Goal: Task Accomplishment & Management: Use online tool/utility

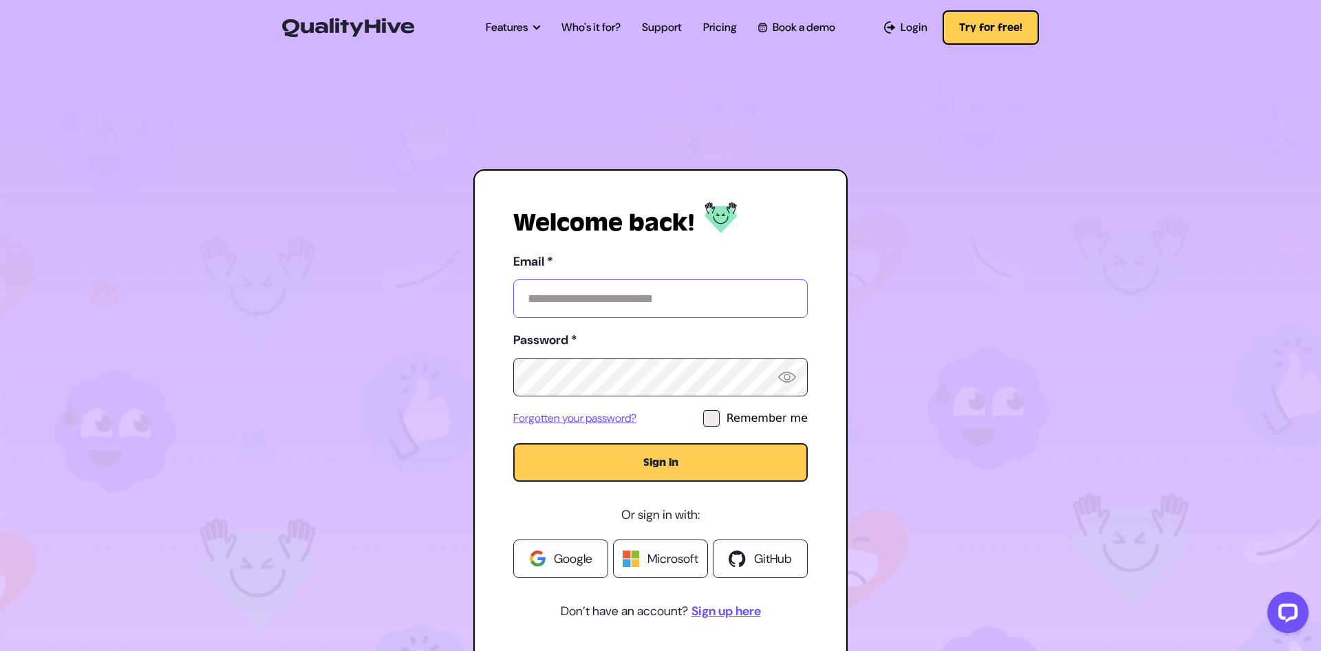
paste input "**********"
drag, startPoint x: 524, startPoint y: 295, endPoint x: 444, endPoint y: 291, distance: 79.9
click at [444, 291] on div "**********" at bounding box center [660, 415] width 784 height 493
type input "**********"
click at [720, 414] on div at bounding box center [711, 418] width 17 height 17
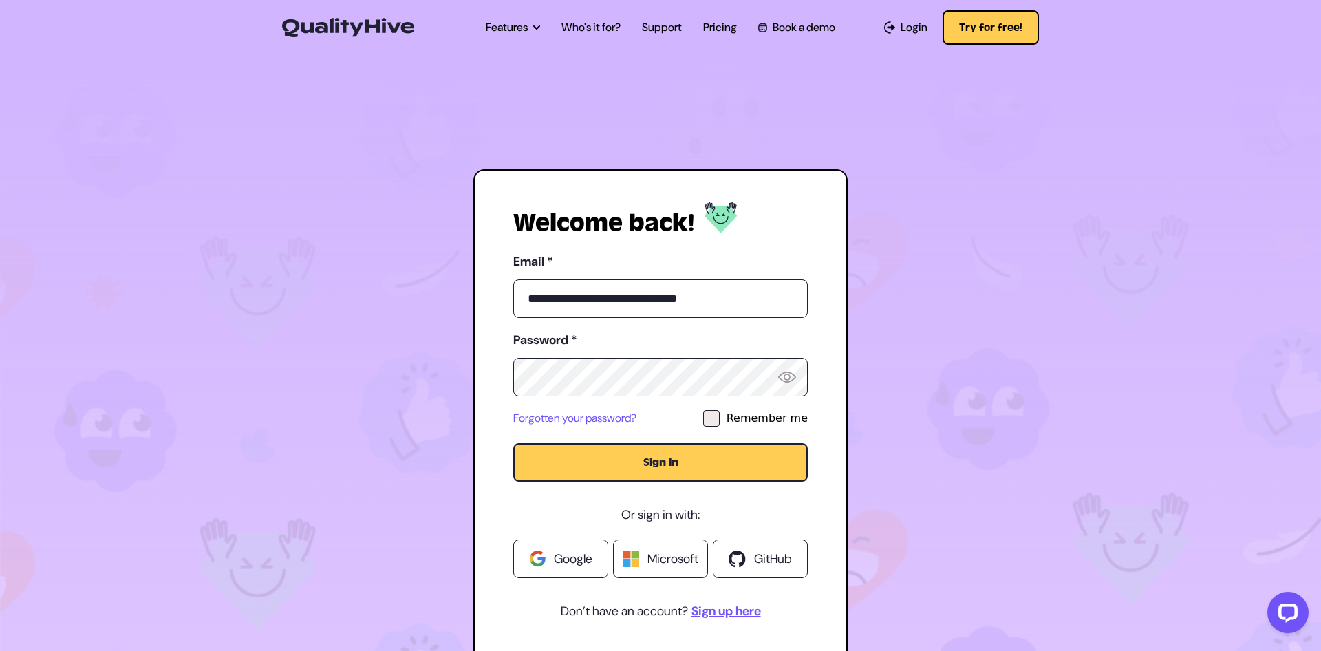
click at [700, 452] on button "Sign in" at bounding box center [660, 462] width 294 height 39
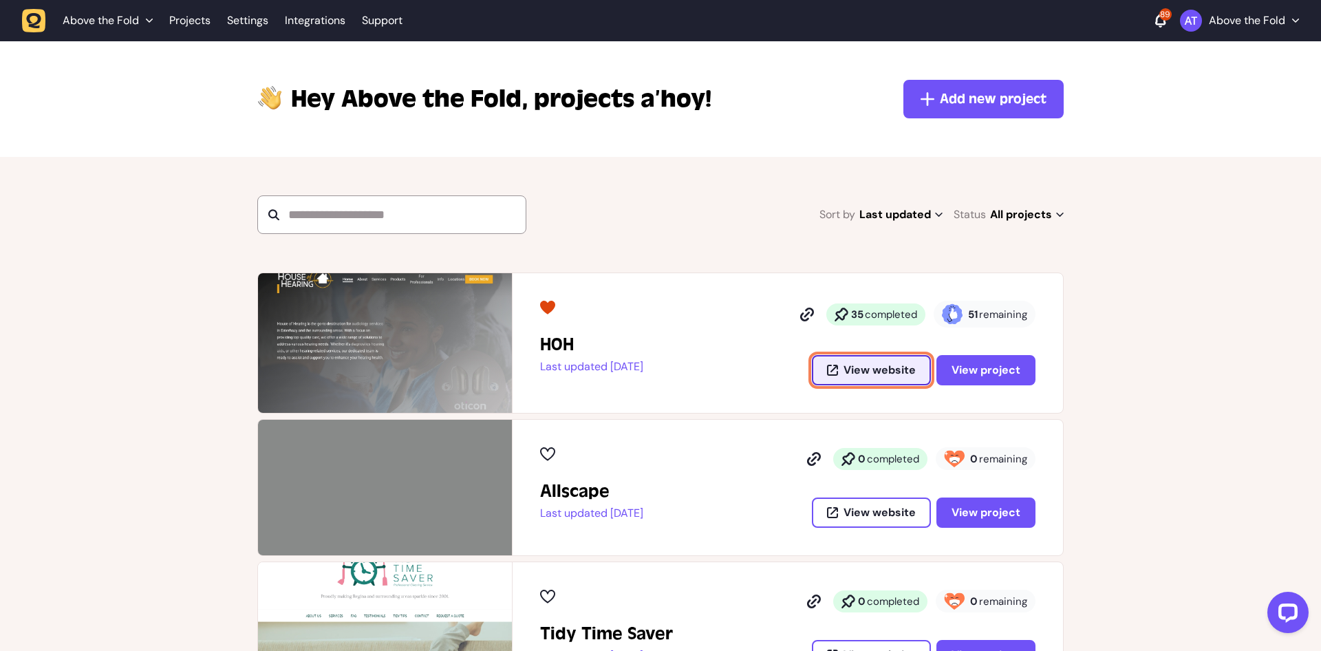
click at [881, 366] on span "View website" at bounding box center [879, 370] width 72 height 11
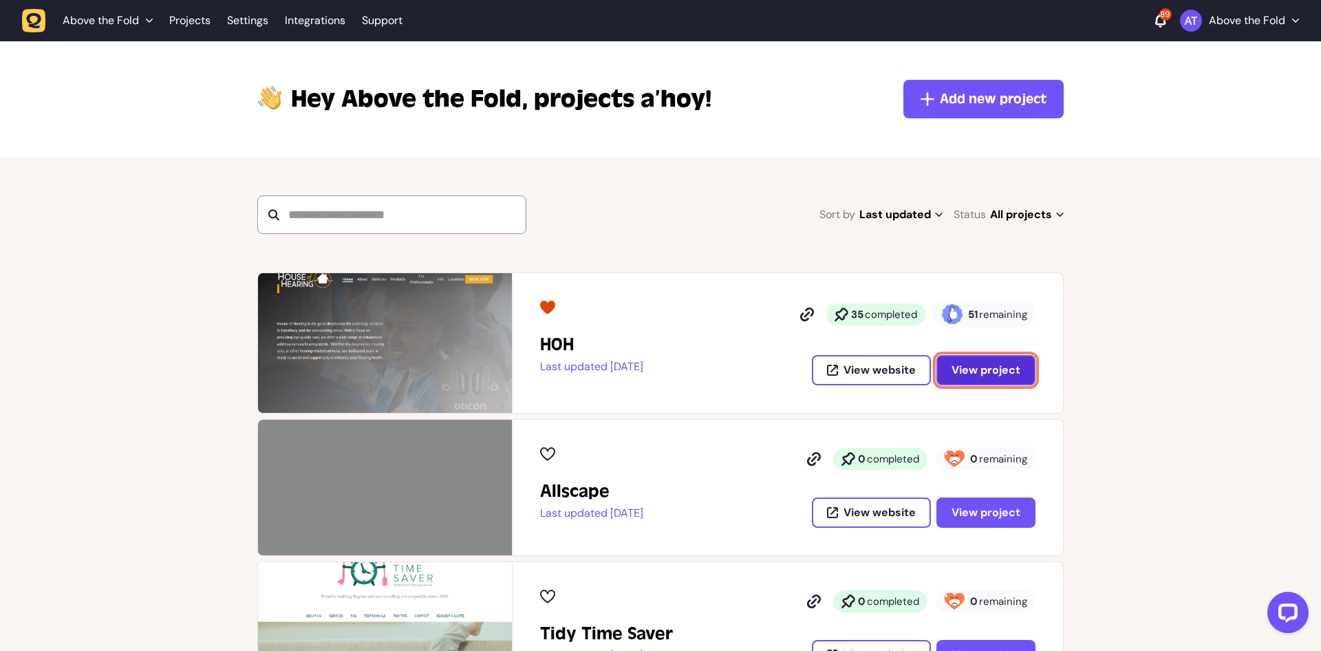
click at [1001, 379] on button "View project" at bounding box center [985, 370] width 99 height 30
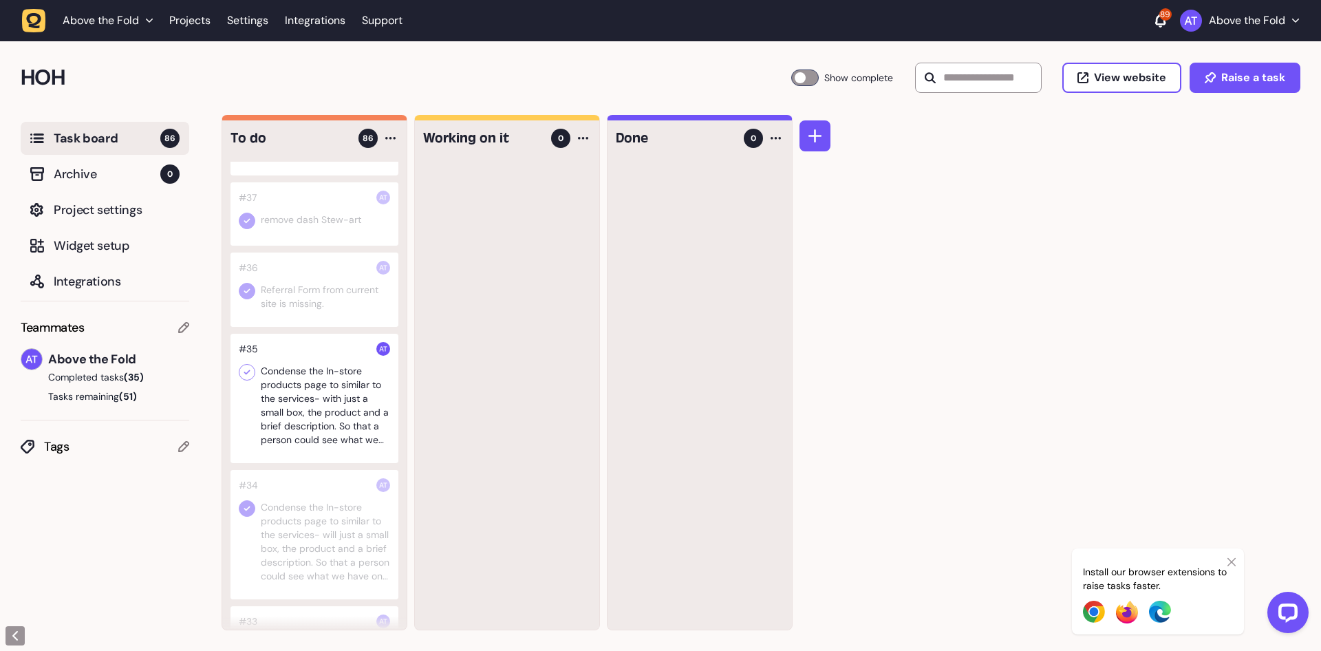
scroll to position [4508, 0]
click at [389, 138] on icon at bounding box center [390, 138] width 10 height 3
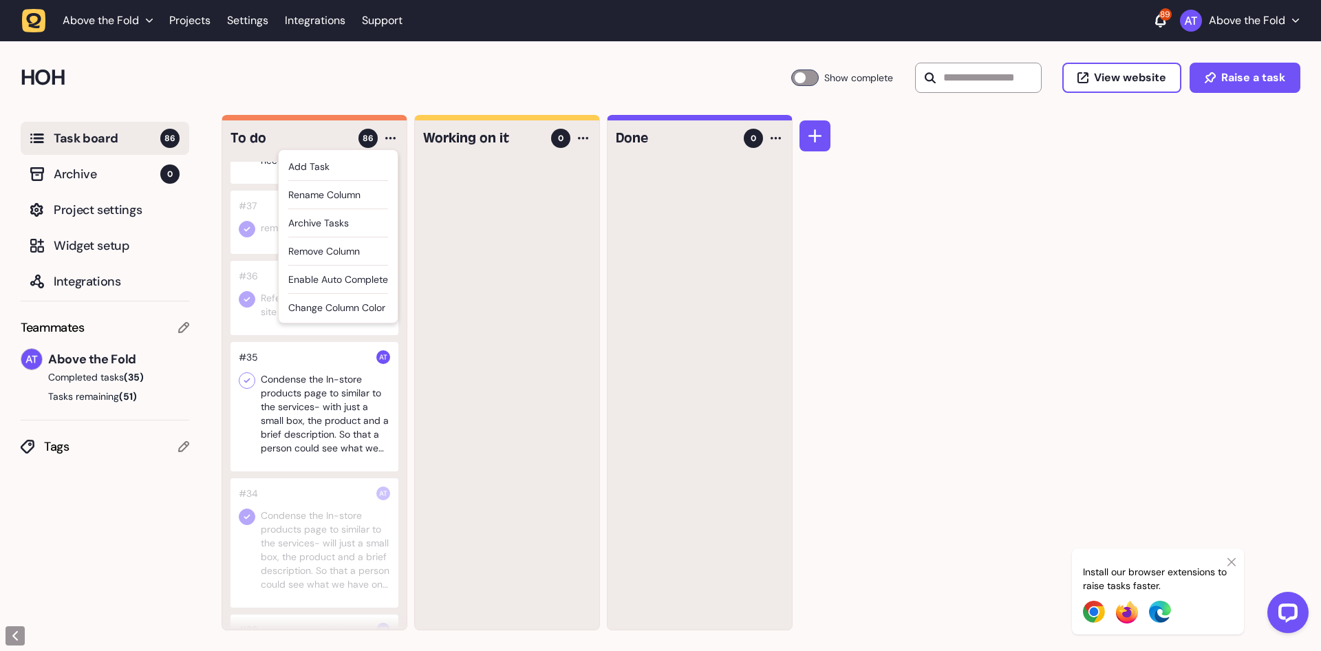
click at [887, 300] on div "To do 86 Add Task Rename column Archive tasks Remove column Enable auto complet…" at bounding box center [771, 383] width 1099 height 536
click at [777, 141] on div at bounding box center [775, 138] width 17 height 17
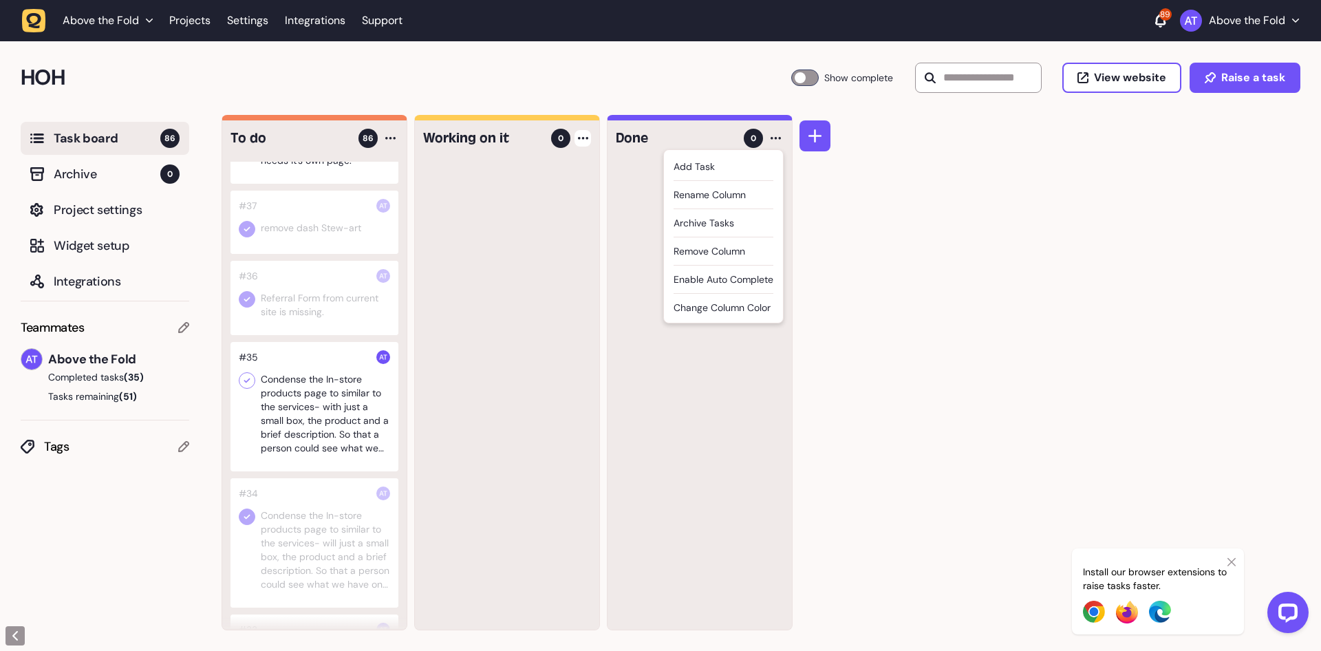
click at [588, 144] on div at bounding box center [582, 138] width 17 height 17
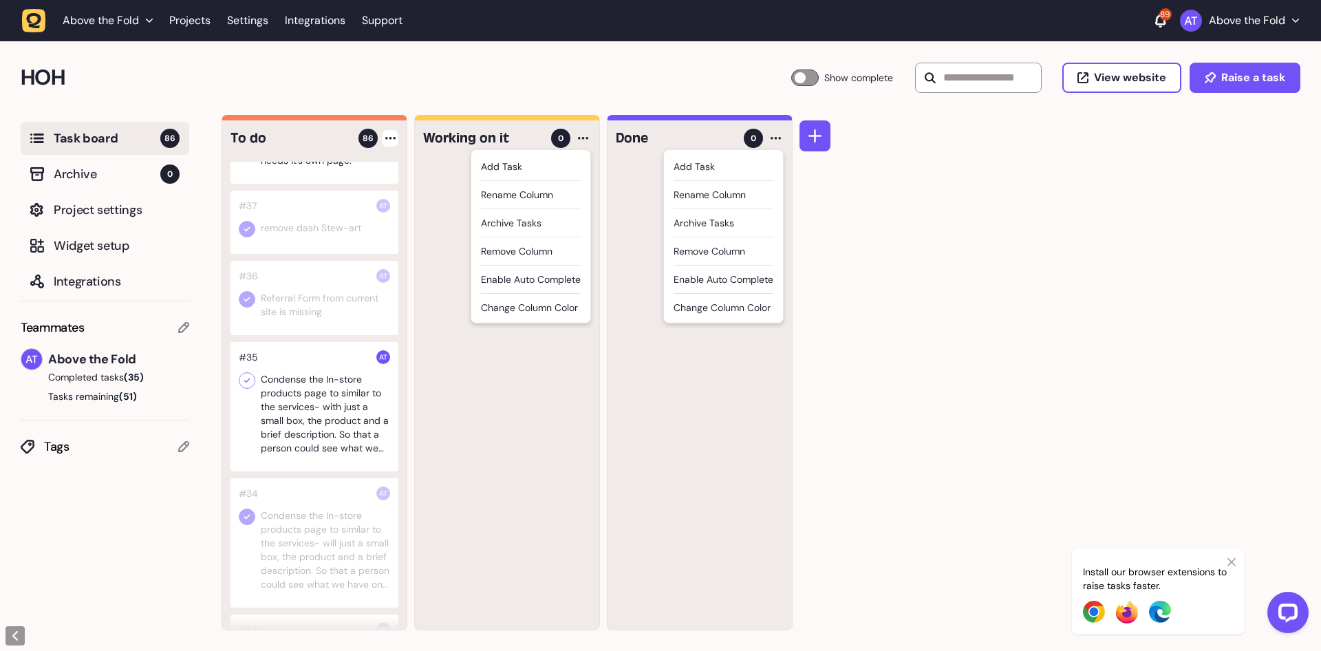
click at [391, 140] on div at bounding box center [390, 138] width 17 height 17
click at [930, 337] on div "To do 86 Add Task Rename column Archive tasks Remove column Enable auto complet…" at bounding box center [771, 383] width 1099 height 536
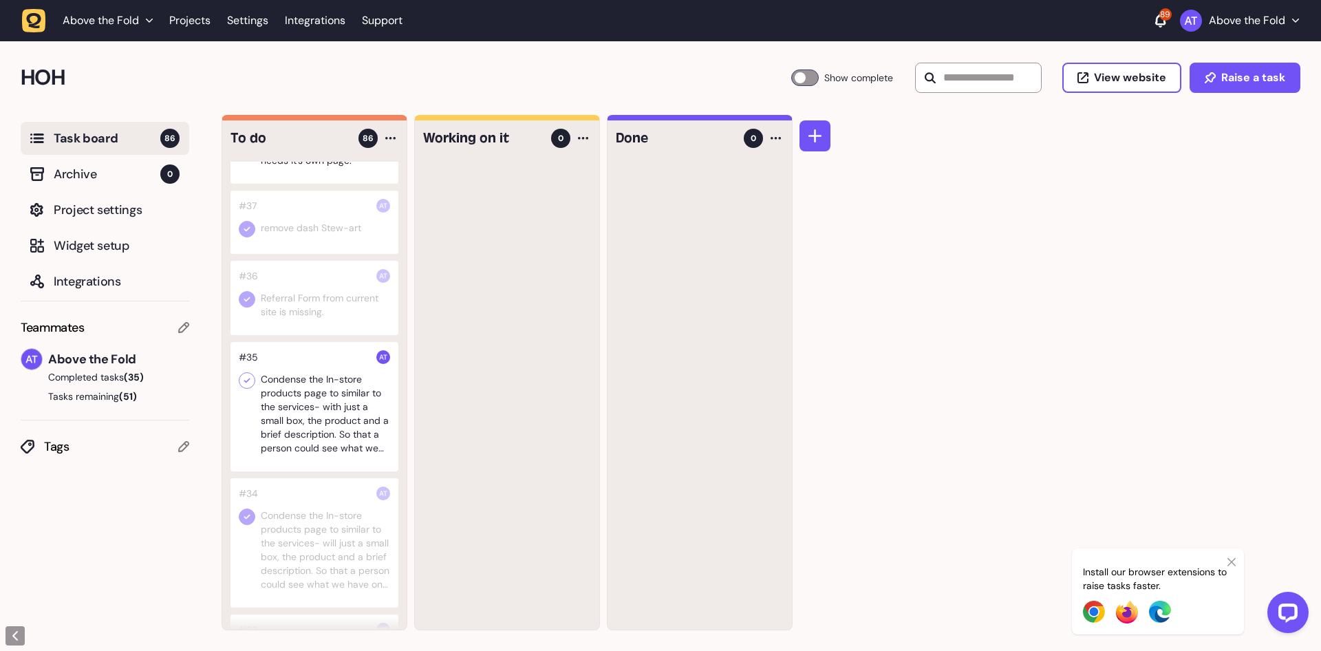
click at [1234, 559] on icon at bounding box center [1231, 562] width 8 height 8
click at [1156, 24] on icon at bounding box center [1160, 20] width 10 height 12
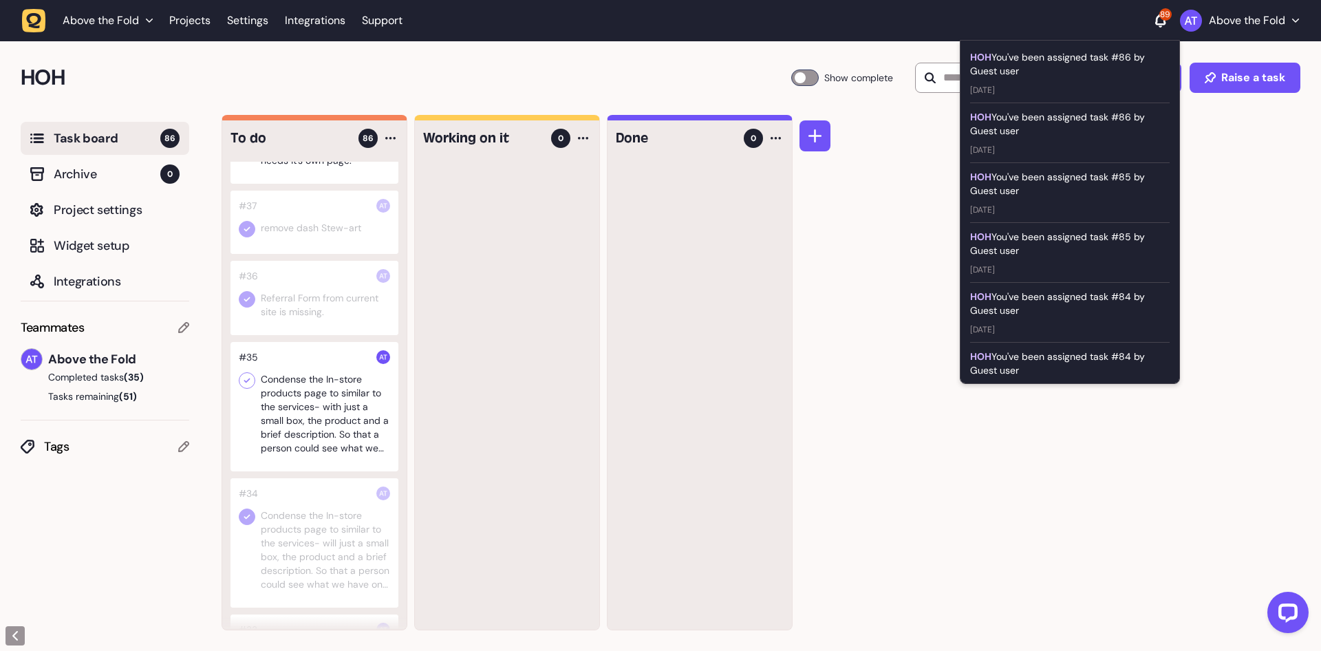
click at [1156, 24] on icon at bounding box center [1160, 20] width 10 height 12
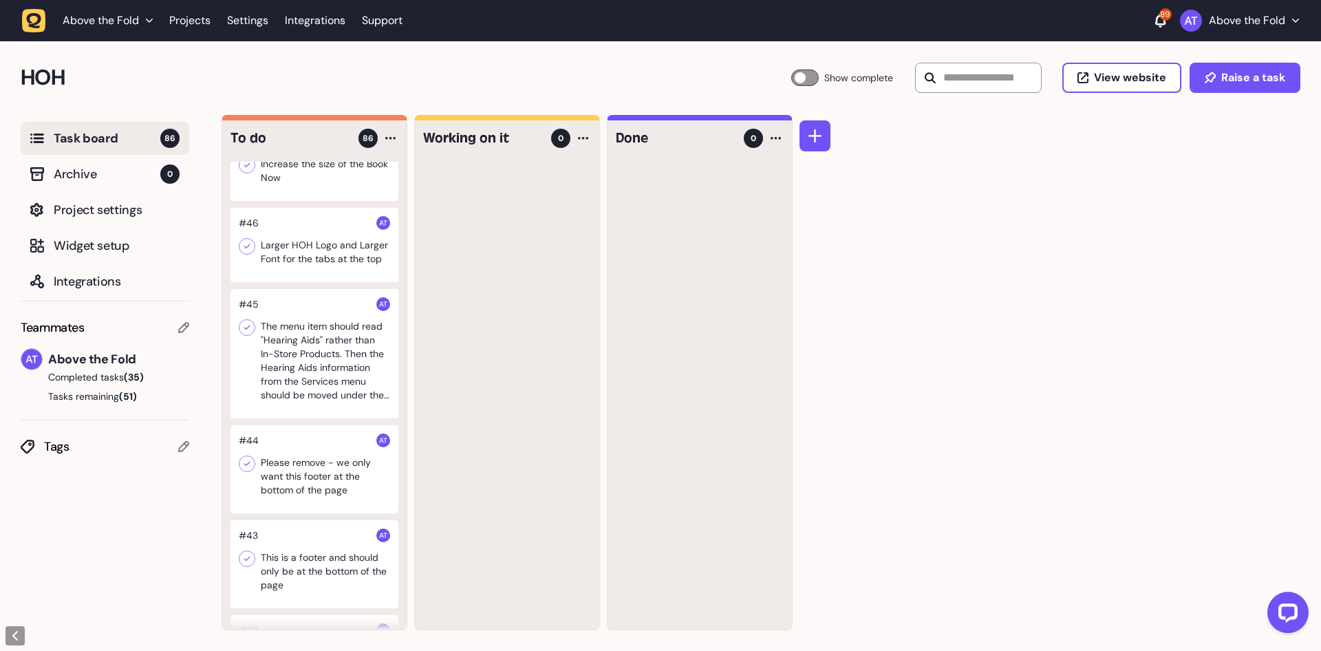
scroll to position [3641, 0]
